Goal: Find specific page/section: Find specific page/section

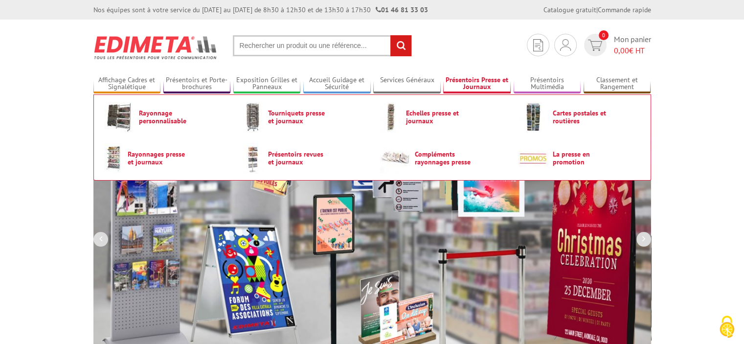
click at [465, 81] on link "Présentoirs Presse et Journaux" at bounding box center [476, 84] width 67 height 16
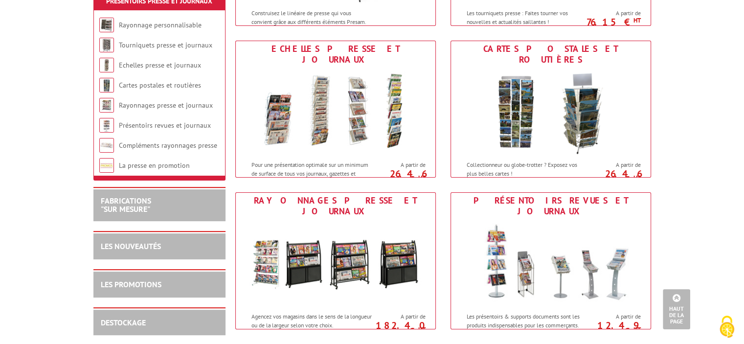
scroll to position [274, 0]
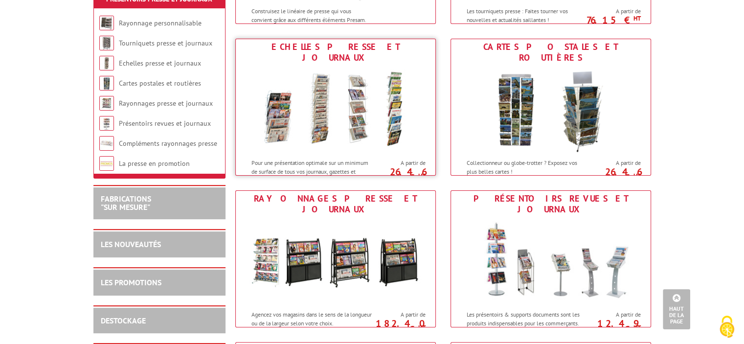
click at [283, 129] on img at bounding box center [335, 110] width 181 height 88
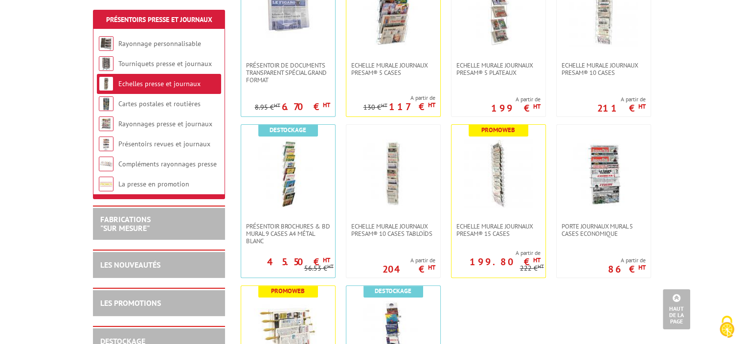
scroll to position [270, 0]
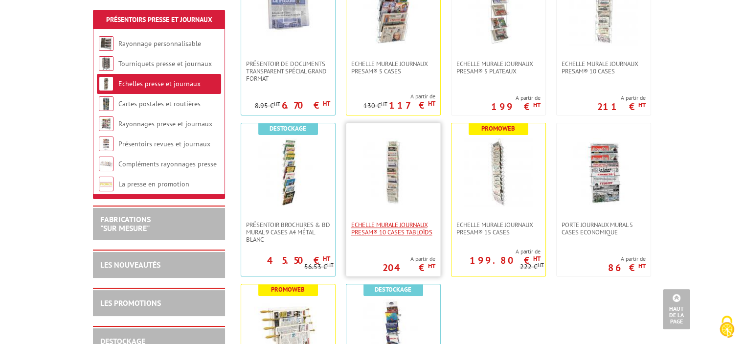
click at [382, 230] on span "Echelle murale journaux Presam® 10 cases tabloïds" at bounding box center [393, 228] width 84 height 15
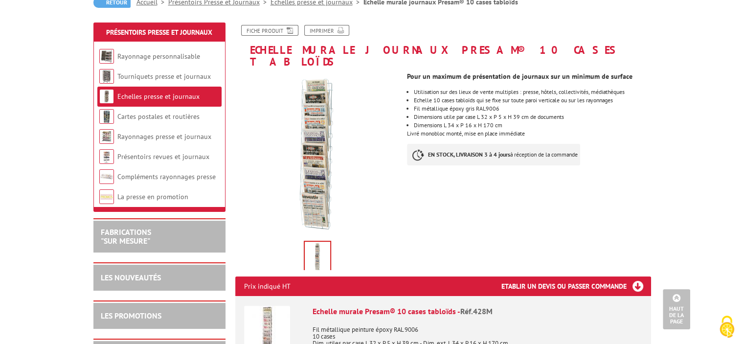
scroll to position [38, 0]
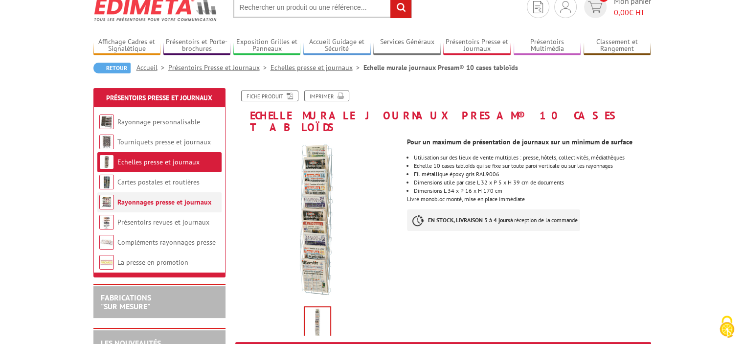
click at [163, 205] on link "Rayonnages presse et journaux" at bounding box center [164, 202] width 94 height 9
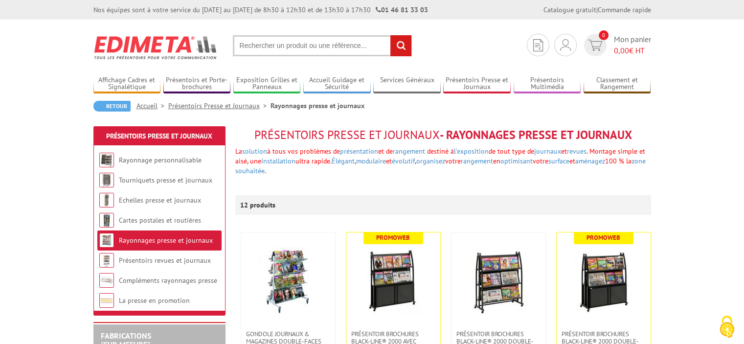
scroll to position [8, 0]
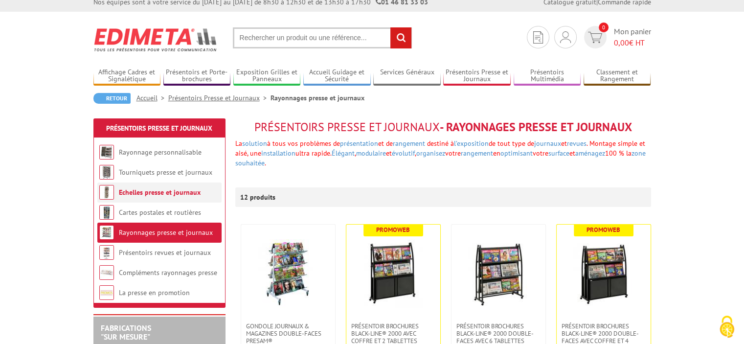
click at [160, 190] on link "Echelles presse et journaux" at bounding box center [160, 192] width 82 height 9
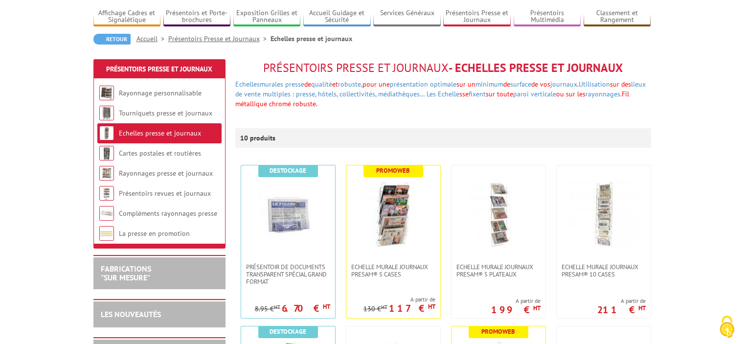
scroll to position [88, 0]
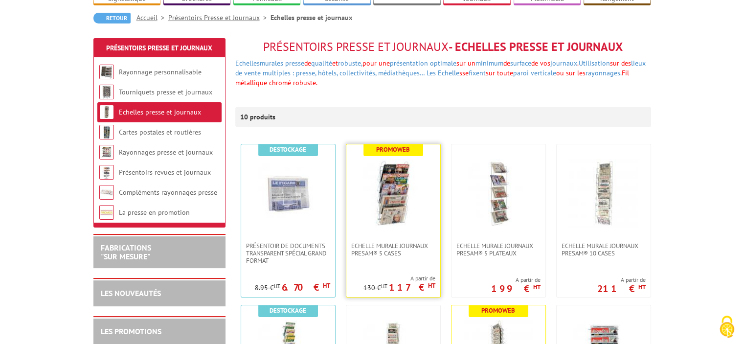
click at [370, 198] on img at bounding box center [393, 193] width 68 height 68
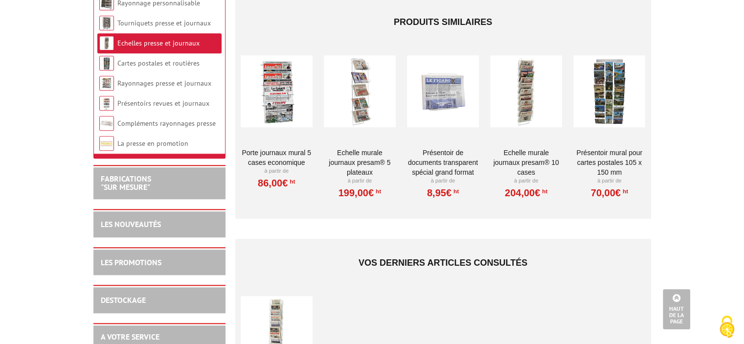
scroll to position [830, 0]
